Goal: Information Seeking & Learning: Find specific fact

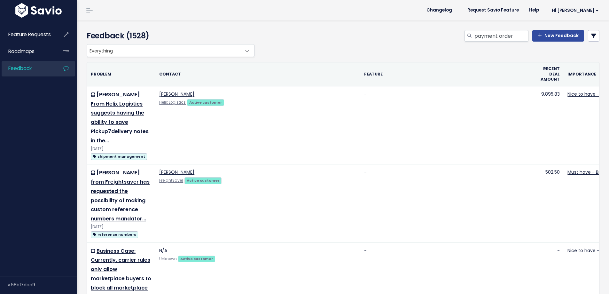
type input "payment order"
type input "payment type order"
